Goal: Navigation & Orientation: Find specific page/section

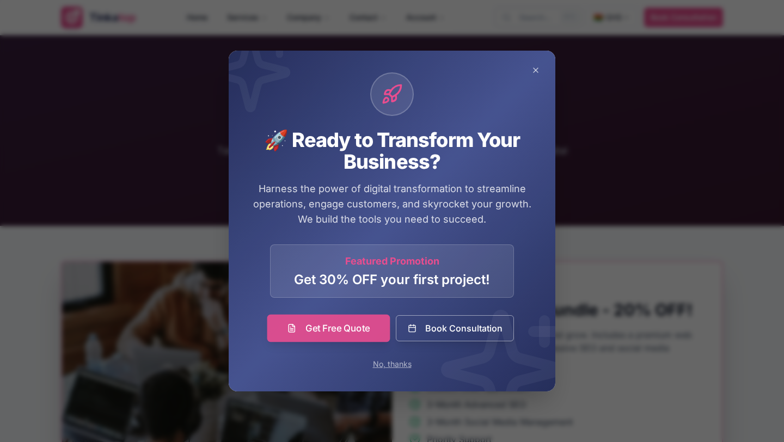
click at [371, 335] on link "Get Free Quote" at bounding box center [328, 328] width 123 height 27
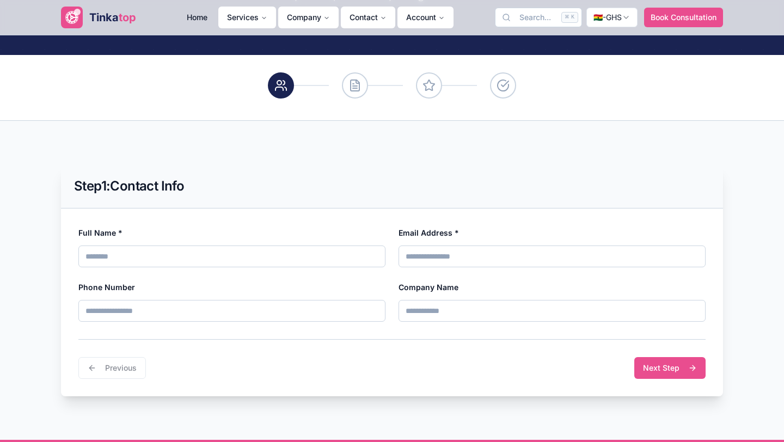
scroll to position [167, 0]
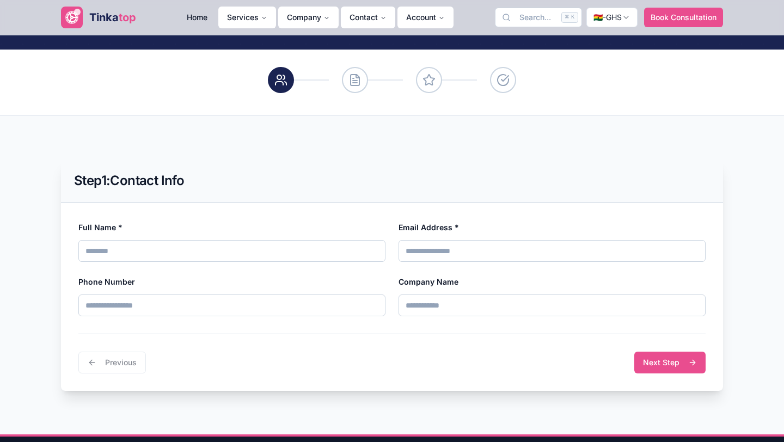
click at [119, 12] on span "top" at bounding box center [127, 17] width 17 height 13
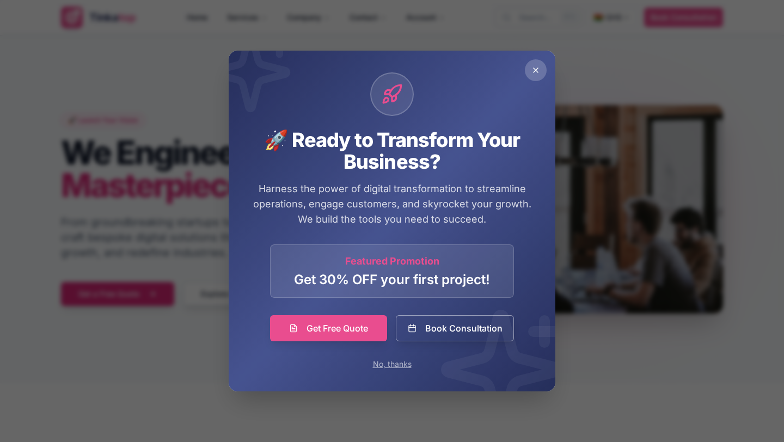
click at [540, 71] on button "Close promotional popup" at bounding box center [536, 70] width 22 height 22
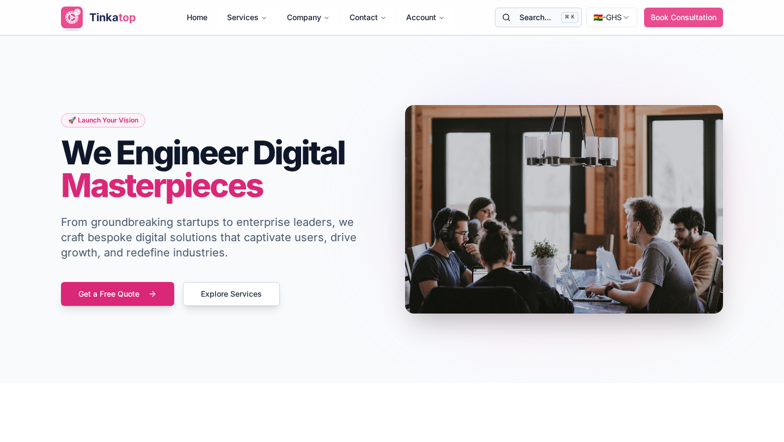
click at [554, 20] on button "Search... ⌘ K" at bounding box center [538, 18] width 87 height 20
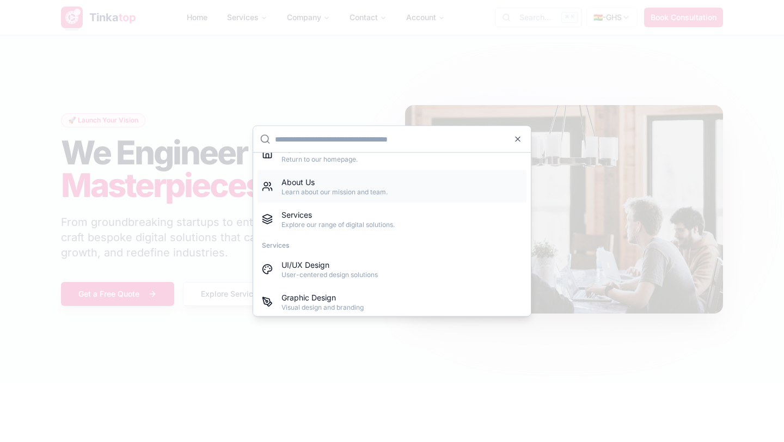
scroll to position [18, 0]
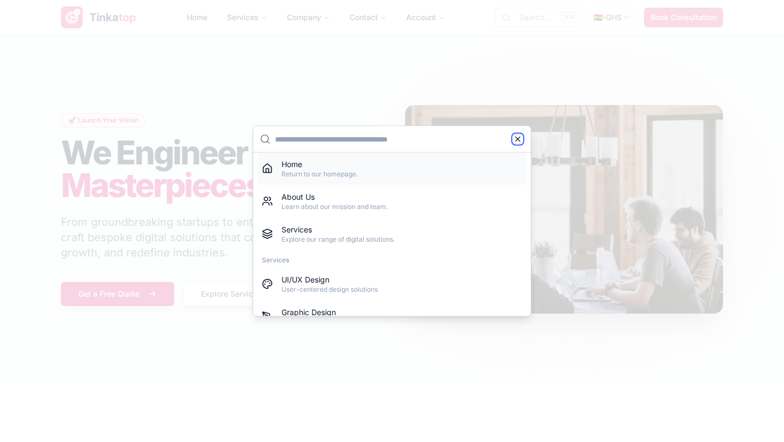
click at [520, 138] on icon "button" at bounding box center [517, 139] width 9 height 9
